Goal: Task Accomplishment & Management: Use online tool/utility

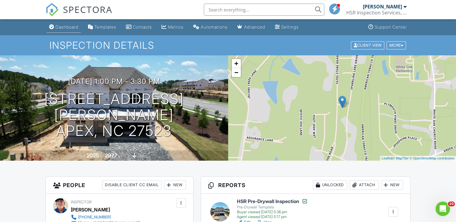
click at [71, 26] on div "Dashboard" at bounding box center [66, 26] width 23 height 5
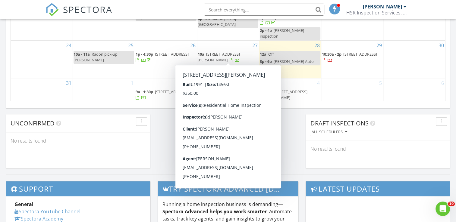
click at [222, 65] on span "109 Deep Creek Dr, Clayton 27520" at bounding box center [222, 70] width 48 height 11
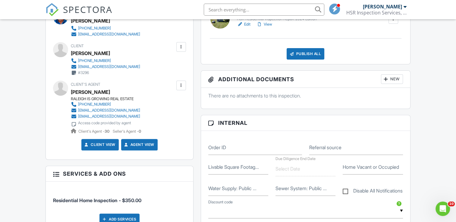
scroll to position [151, 0]
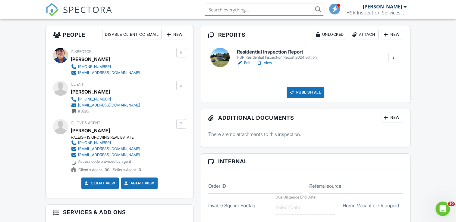
click at [268, 61] on link "View" at bounding box center [264, 63] width 16 height 6
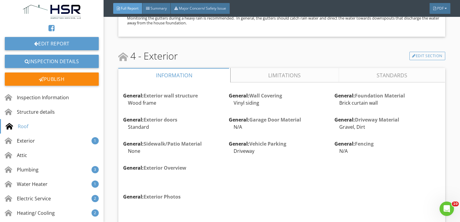
scroll to position [1355, 0]
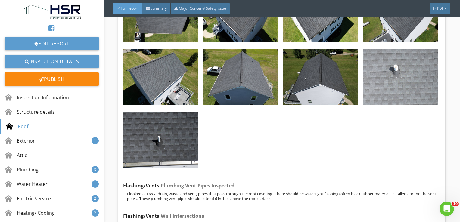
click at [396, 76] on img at bounding box center [400, 77] width 75 height 56
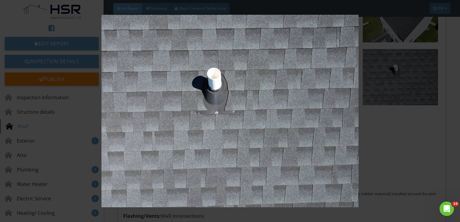
click at [288, 95] on img at bounding box center [230, 111] width 419 height 193
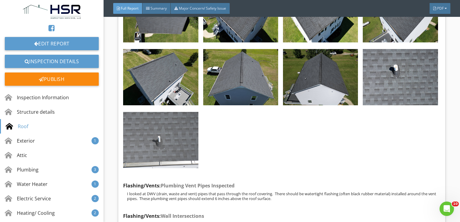
click at [151, 130] on img at bounding box center [160, 140] width 75 height 56
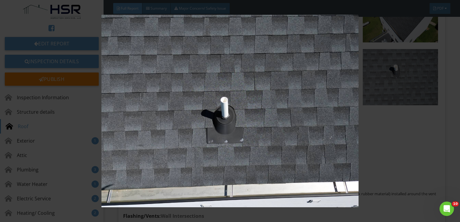
click at [151, 130] on img at bounding box center [230, 111] width 419 height 193
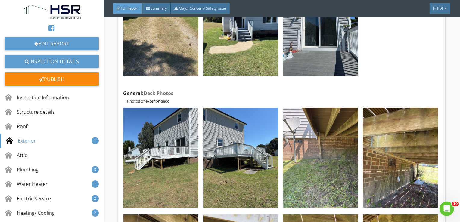
scroll to position [1867, 0]
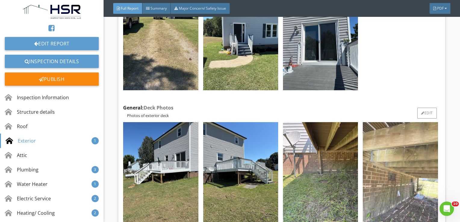
click at [394, 157] on img at bounding box center [400, 172] width 75 height 100
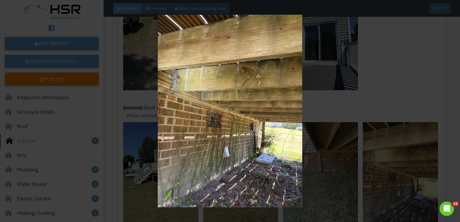
click at [260, 138] on img at bounding box center [230, 111] width 419 height 193
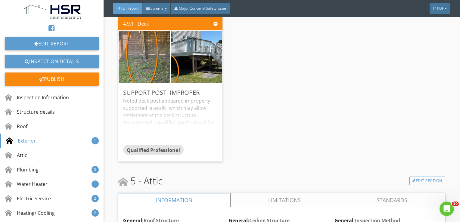
scroll to position [2860, 0]
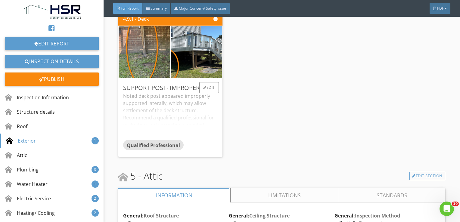
click at [184, 100] on div "Noted deck post appeared improperly supported laterally, which may allow settle…" at bounding box center [170, 116] width 95 height 48
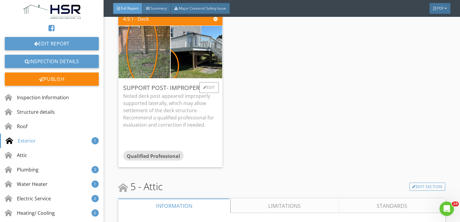
click at [184, 101] on p "Noted deck post appeared improperly supported laterally, which may allow settle…" at bounding box center [170, 110] width 95 height 36
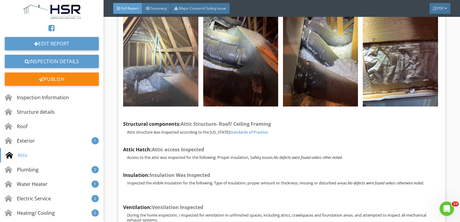
scroll to position [3553, 0]
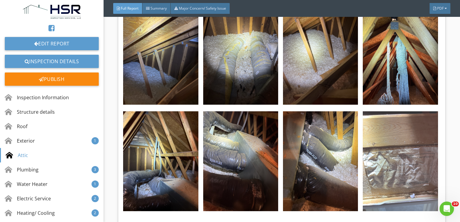
click at [387, 142] on img at bounding box center [400, 161] width 75 height 100
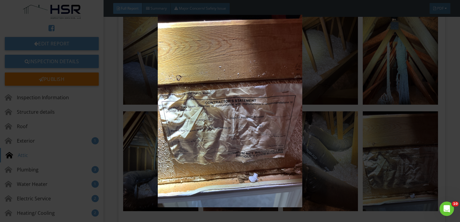
click at [386, 141] on img at bounding box center [230, 111] width 419 height 193
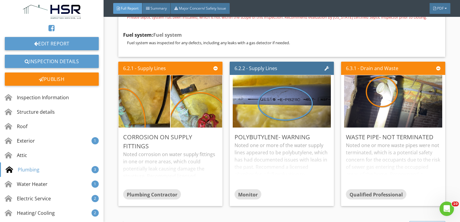
scroll to position [4185, 0]
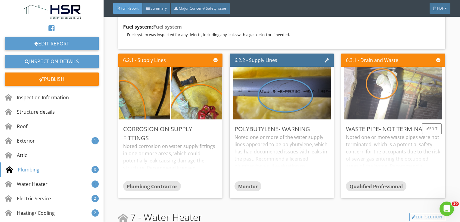
click at [409, 76] on img at bounding box center [393, 93] width 98 height 131
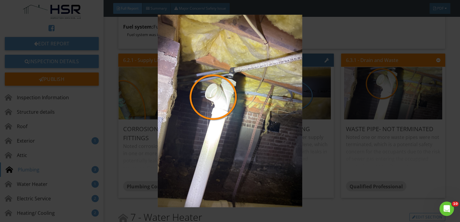
click at [282, 129] on img at bounding box center [230, 111] width 419 height 193
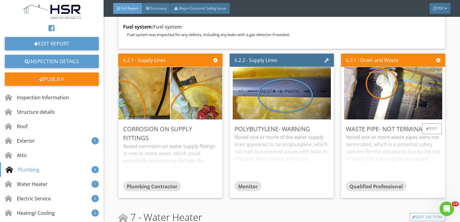
click at [390, 140] on div "Noted one or more waste pipes were not terminated, which is a potential safety …" at bounding box center [393, 158] width 95 height 48
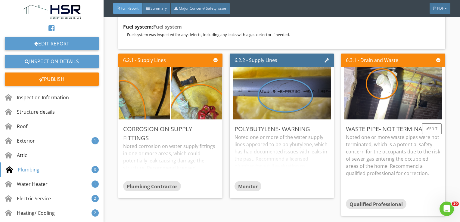
click at [384, 140] on p "Noted one or more waste pipes were not terminated, which is a potential safety …" at bounding box center [393, 155] width 95 height 43
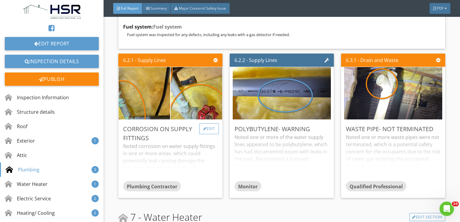
click at [206, 123] on div "Edit" at bounding box center [209, 128] width 20 height 11
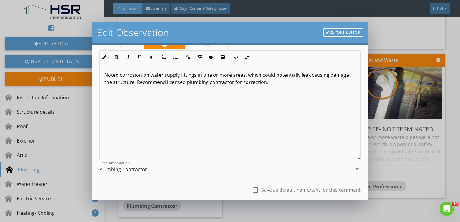
scroll to position [81, 0]
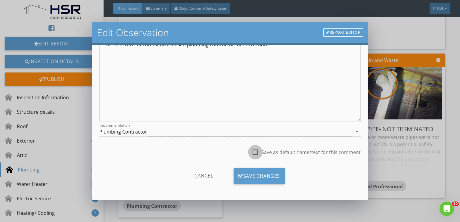
click at [253, 151] on div at bounding box center [255, 152] width 10 height 10
checkbox input "true"
click at [200, 133] on div "Plumbing Contractor" at bounding box center [225, 132] width 253 height 10
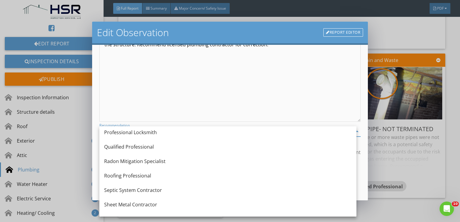
scroll to position [673, 0]
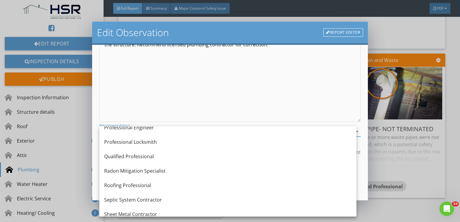
click at [172, 159] on div "Qualified Professional" at bounding box center [227, 156] width 247 height 7
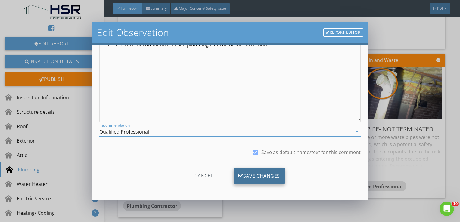
click at [260, 174] on div "Save Changes" at bounding box center [259, 176] width 51 height 16
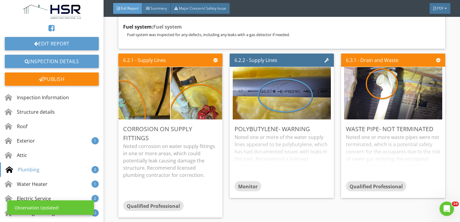
scroll to position [10, 0]
click at [167, 143] on p "Noted corrosion on water supply fittings in one or more areas, which could pote…" at bounding box center [170, 161] width 95 height 36
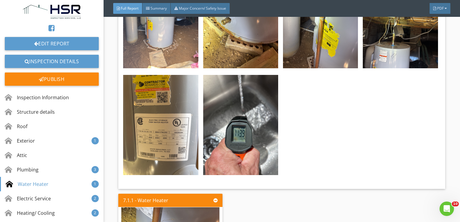
scroll to position [4667, 0]
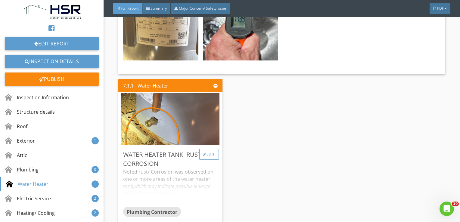
click at [207, 149] on div "Edit" at bounding box center [209, 154] width 20 height 11
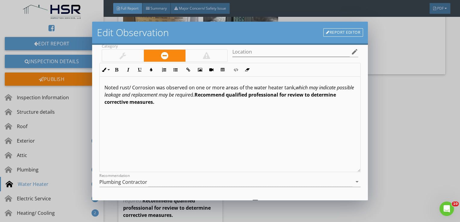
scroll to position [0, 0]
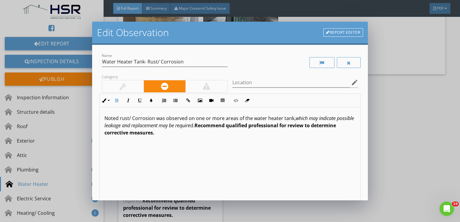
click at [179, 134] on span "Recommend qualified professional for review to determine corrective measures." at bounding box center [220, 129] width 232 height 14
click at [245, 83] on input "Location" at bounding box center [290, 83] width 117 height 10
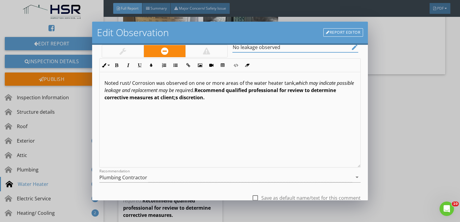
scroll to position [81, 0]
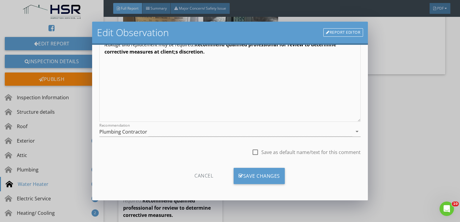
type input "No leakage observed"
click at [251, 151] on div at bounding box center [255, 152] width 10 height 10
checkbox input "true"
click at [264, 173] on div "Save Changes" at bounding box center [259, 176] width 51 height 16
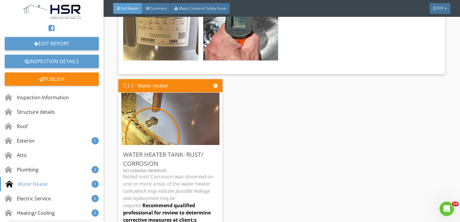
scroll to position [10, 0]
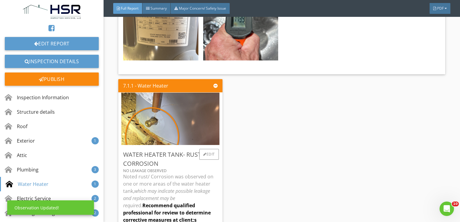
click at [192, 173] on p "Noted rust/ Corrosion was observed on one or more areas of the water heater tan…" at bounding box center [170, 202] width 95 height 58
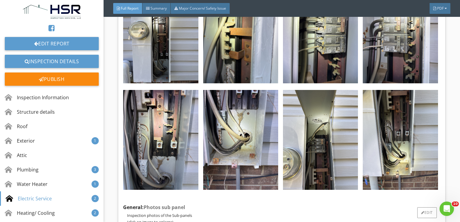
scroll to position [5028, 0]
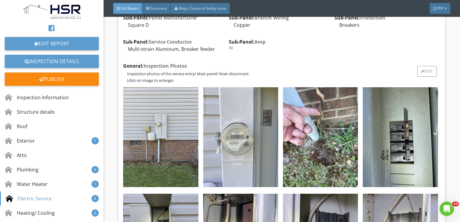
click at [219, 130] on img at bounding box center [240, 137] width 75 height 100
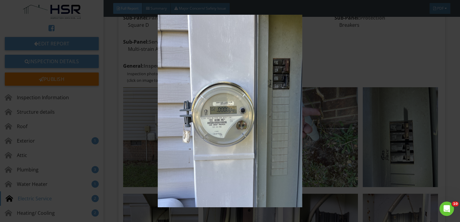
click at [219, 131] on img at bounding box center [230, 111] width 419 height 193
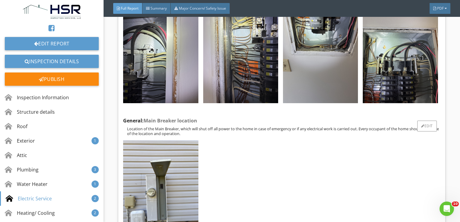
scroll to position [5811, 0]
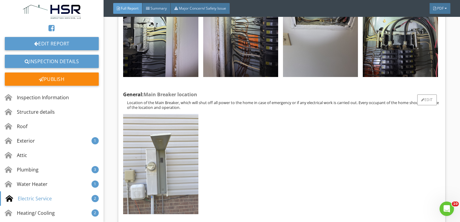
click at [182, 124] on img at bounding box center [160, 164] width 75 height 100
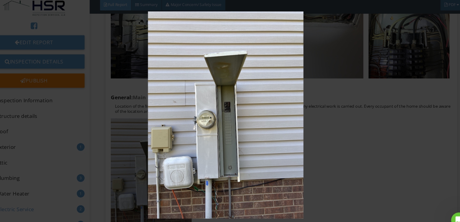
click at [232, 82] on img at bounding box center [230, 111] width 419 height 193
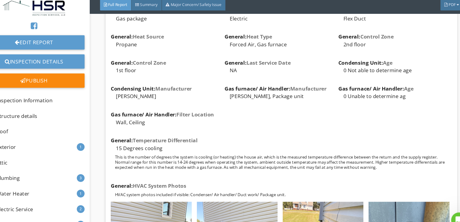
scroll to position [6063, 0]
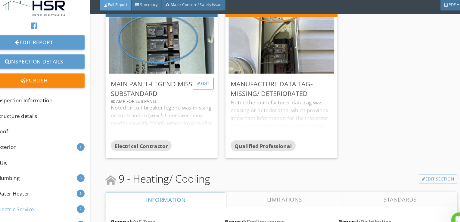
click at [209, 76] on div "Edit" at bounding box center [209, 81] width 20 height 11
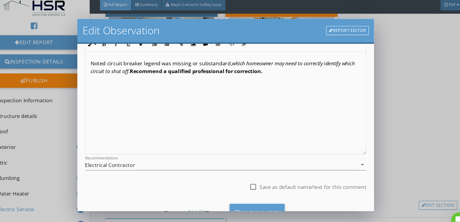
scroll to position [81, 0]
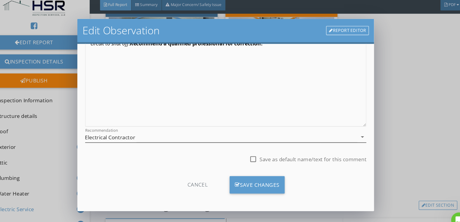
click at [212, 128] on div "Electrical Contractor" at bounding box center [225, 132] width 253 height 10
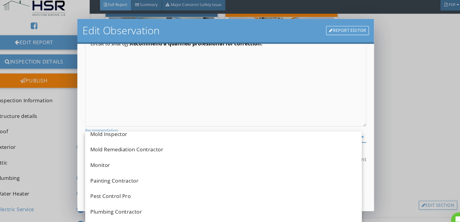
scroll to position [660, 0]
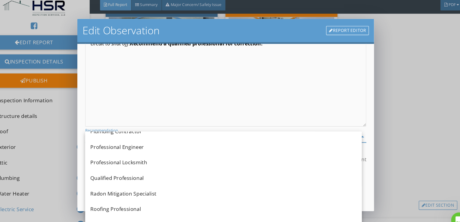
click at [197, 168] on div "Qualified Professional" at bounding box center [227, 169] width 247 height 7
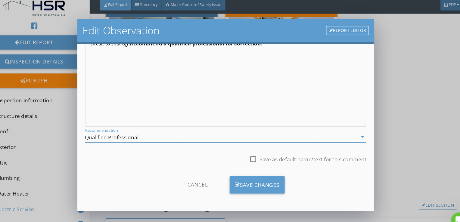
click at [253, 150] on div at bounding box center [255, 152] width 10 height 10
checkbox input "true"
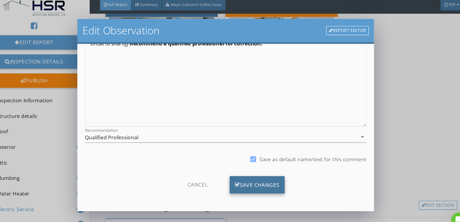
click at [270, 171] on div "Save Changes" at bounding box center [259, 176] width 51 height 16
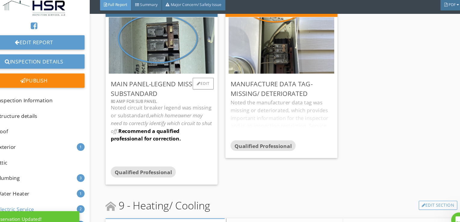
click at [178, 101] on p "Noted circuit breaker legend was missing or substandard, which homeowner may ne…" at bounding box center [170, 119] width 95 height 36
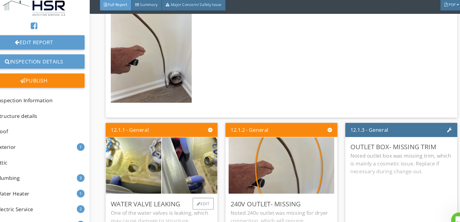
scroll to position [9924, 0]
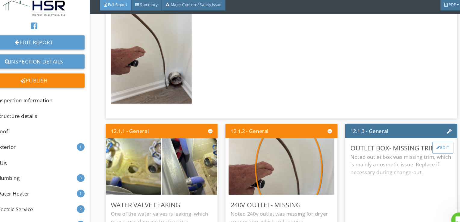
click at [427, 136] on div "Edit" at bounding box center [432, 141] width 20 height 11
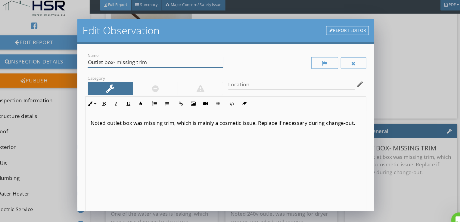
click at [145, 63] on input "Outlet box- missing trim" at bounding box center [165, 62] width 126 height 10
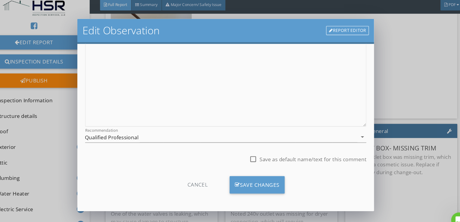
type input "Outlet box- missing/ improper trim"
click at [251, 151] on div at bounding box center [255, 152] width 10 height 10
checkbox input "true"
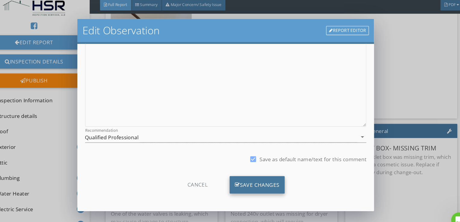
click at [264, 176] on div "Save Changes" at bounding box center [259, 176] width 51 height 16
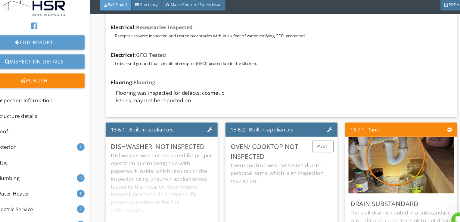
scroll to position [10764, 0]
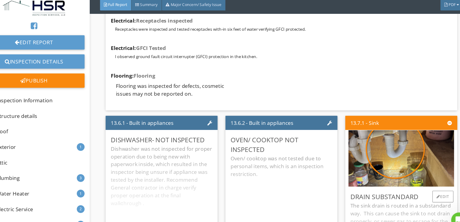
click at [391, 192] on div "The sink drain is routed in a substandard way. This can cause the sink to not d…" at bounding box center [393, 222] width 95 height 60
click at [431, 182] on div "Edit" at bounding box center [432, 187] width 20 height 11
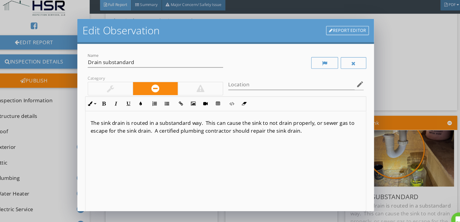
click at [413, 158] on div "Edit Observation Report Editor Name Drain substandard Category Location edit In…" at bounding box center [230, 111] width 460 height 222
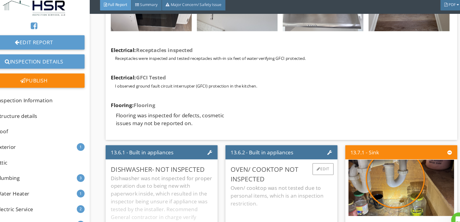
scroll to position [10736, 0]
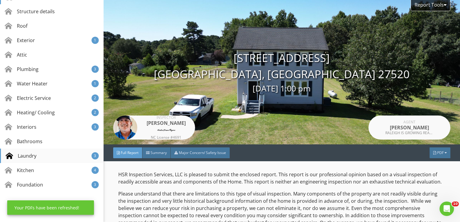
scroll to position [105, 0]
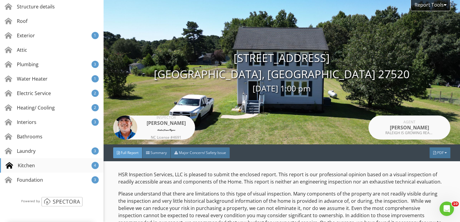
click at [32, 169] on div "Kitchen 4" at bounding box center [52, 165] width 104 height 14
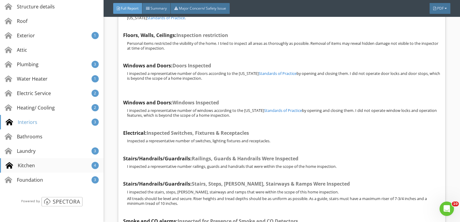
click at [33, 166] on div "Kitchen" at bounding box center [20, 165] width 29 height 7
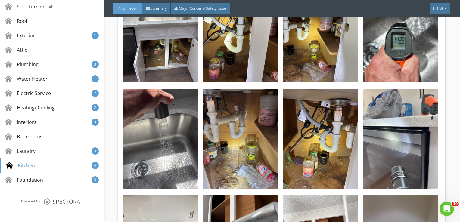
scroll to position [10375, 0]
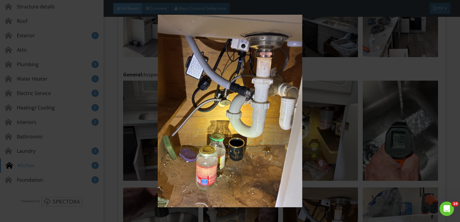
click at [257, 167] on img at bounding box center [230, 111] width 419 height 193
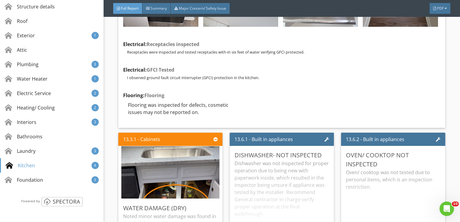
scroll to position [10736, 0]
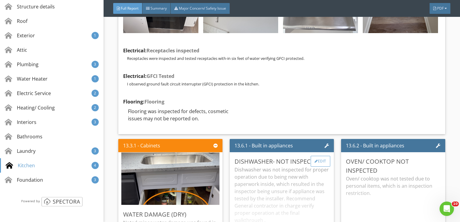
click at [322, 156] on div "Edit" at bounding box center [321, 161] width 20 height 11
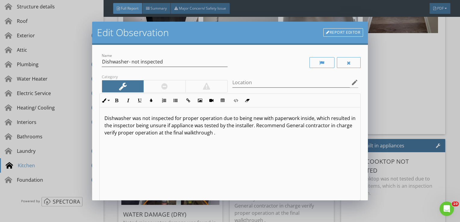
click at [163, 135] on p "Dishwasher was not inspected for proper operation due to being new with paperwo…" at bounding box center [229, 126] width 251 height 22
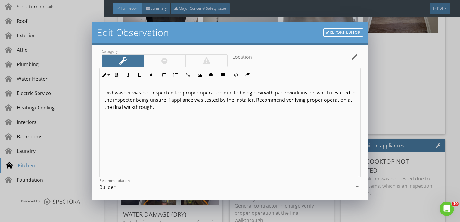
scroll to position [81, 0]
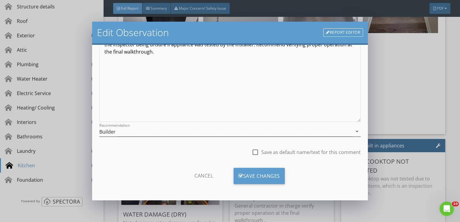
click at [210, 130] on div "Builder" at bounding box center [225, 132] width 253 height 10
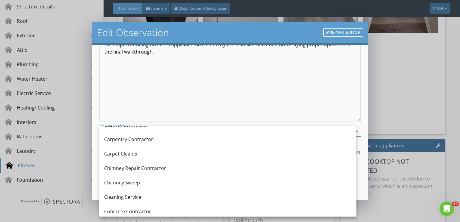
scroll to position [0, 0]
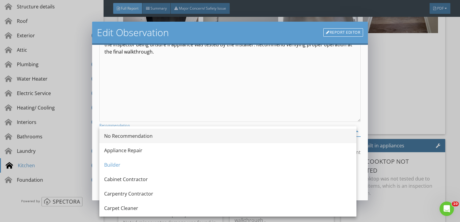
click at [191, 140] on div "No Recommendation" at bounding box center [227, 136] width 247 height 14
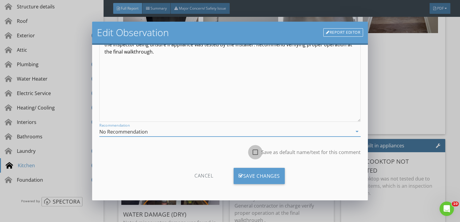
click at [252, 152] on div at bounding box center [255, 152] width 10 height 10
checkbox input "true"
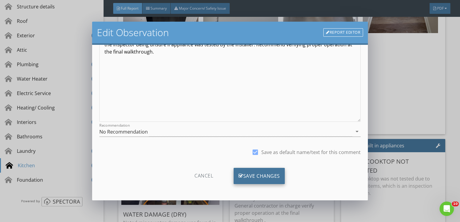
click at [264, 181] on div "Save Changes" at bounding box center [259, 176] width 51 height 16
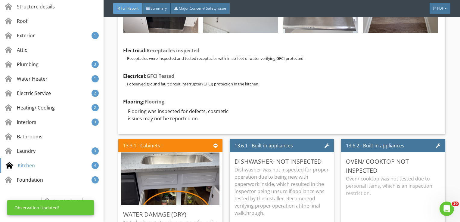
scroll to position [10, 0]
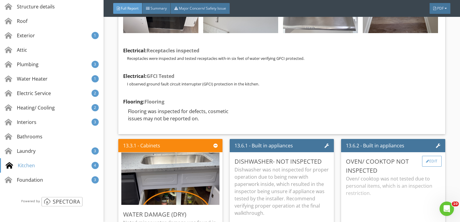
click at [424, 156] on div "Edit" at bounding box center [432, 161] width 20 height 11
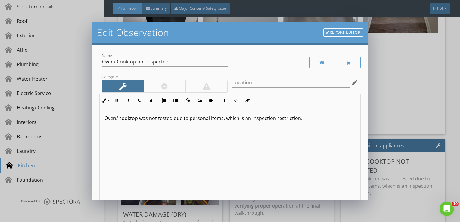
click at [309, 119] on p "Oven/ cooktop was not tested due to personal items, which is an inspection rest…" at bounding box center [229, 118] width 251 height 7
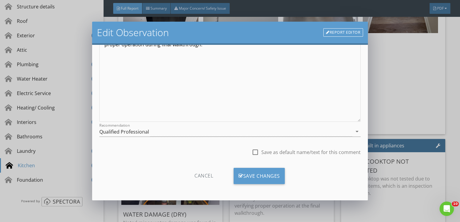
click at [253, 152] on div at bounding box center [255, 152] width 10 height 10
checkbox input "true"
click at [263, 171] on div "Save Changes" at bounding box center [259, 176] width 51 height 16
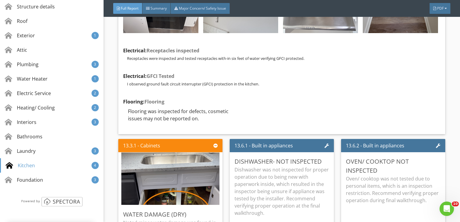
scroll to position [10, 0]
click at [426, 160] on div at bounding box center [427, 162] width 3 height 4
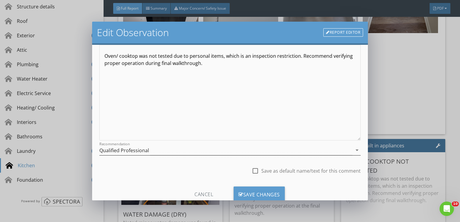
scroll to position [81, 0]
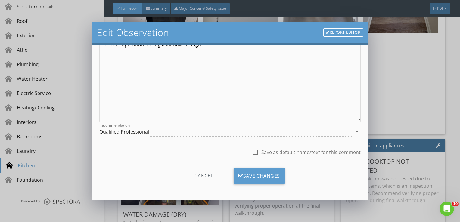
click at [184, 131] on div "Qualified Professional" at bounding box center [225, 132] width 253 height 10
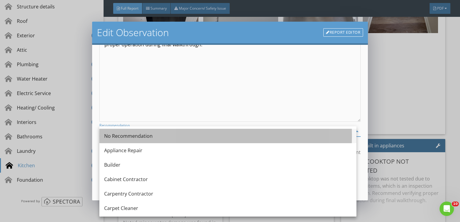
click at [172, 138] on div "No Recommendation" at bounding box center [227, 135] width 247 height 7
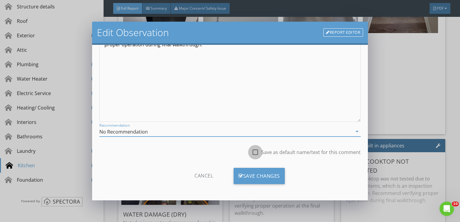
click at [252, 151] on div at bounding box center [255, 152] width 10 height 10
checkbox input "true"
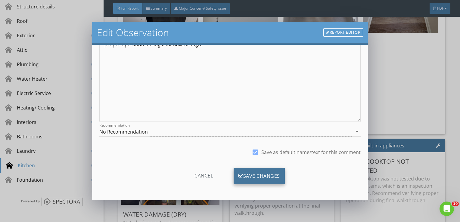
click at [257, 173] on div "Save Changes" at bounding box center [259, 176] width 51 height 16
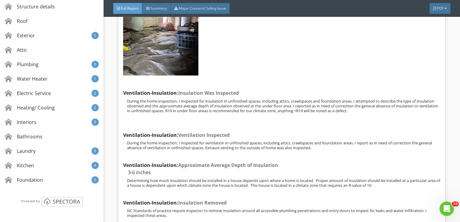
scroll to position [12912, 0]
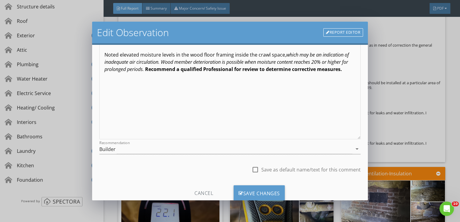
scroll to position [81, 0]
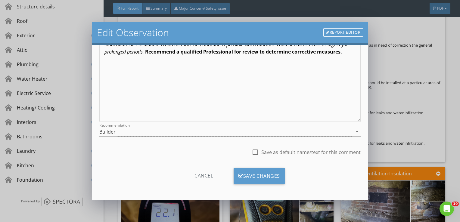
click at [209, 133] on div "Builder" at bounding box center [225, 132] width 253 height 10
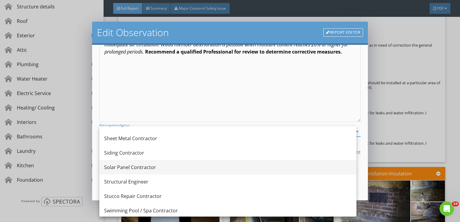
scroll to position [689, 0]
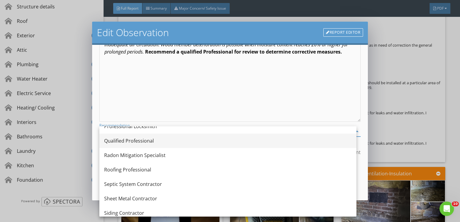
click at [166, 142] on div "Qualified Professional" at bounding box center [227, 140] width 247 height 7
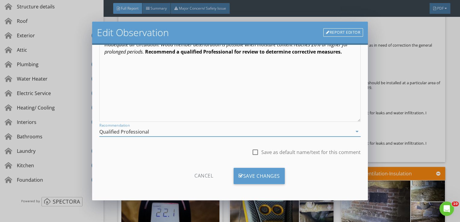
click at [253, 150] on div at bounding box center [255, 152] width 10 height 10
checkbox input "true"
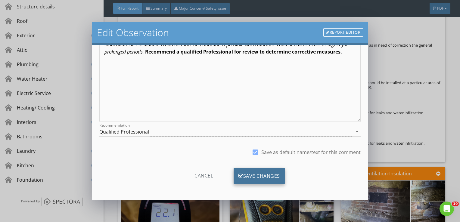
click at [261, 173] on div "Save Changes" at bounding box center [259, 176] width 51 height 16
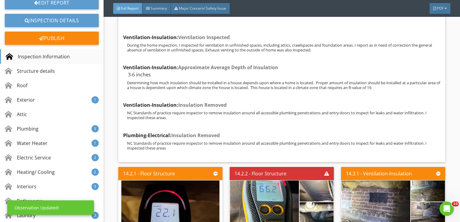
scroll to position [0, 0]
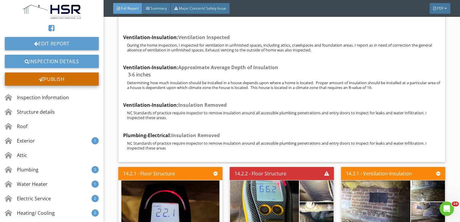
click at [58, 80] on div "Publish" at bounding box center [52, 79] width 94 height 13
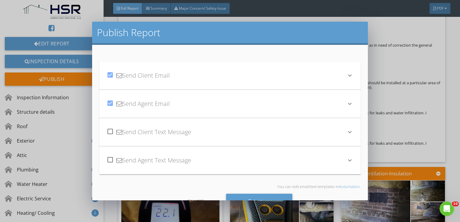
click at [267, 193] on div "check_box Send Client Email keyboard_arrow_down Subject Inspection Report for 1…" at bounding box center [230, 133] width 262 height 163
drag, startPoint x: 267, startPoint y: 193, endPoint x: 235, endPoint y: 197, distance: 32.2
click at [235, 197] on div "Send All" at bounding box center [259, 202] width 67 height 16
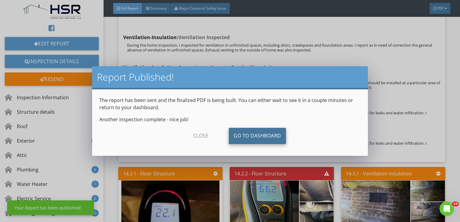
click at [263, 135] on link "Go To Dashboard" at bounding box center [257, 136] width 57 height 16
